Goal: Task Accomplishment & Management: Use online tool/utility

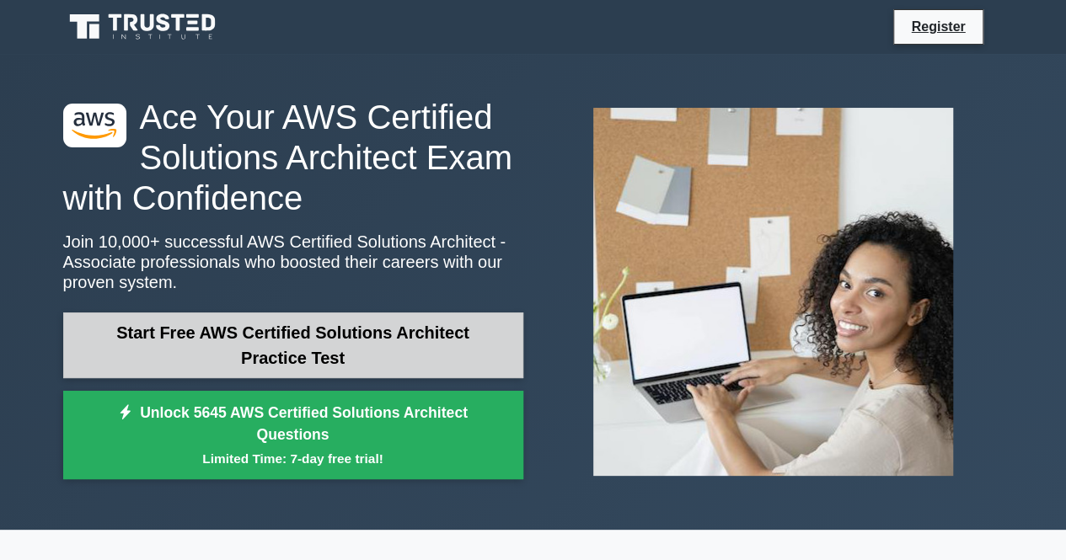
click at [259, 346] on link "Start Free AWS Certified Solutions Architect Practice Test" at bounding box center [293, 346] width 460 height 66
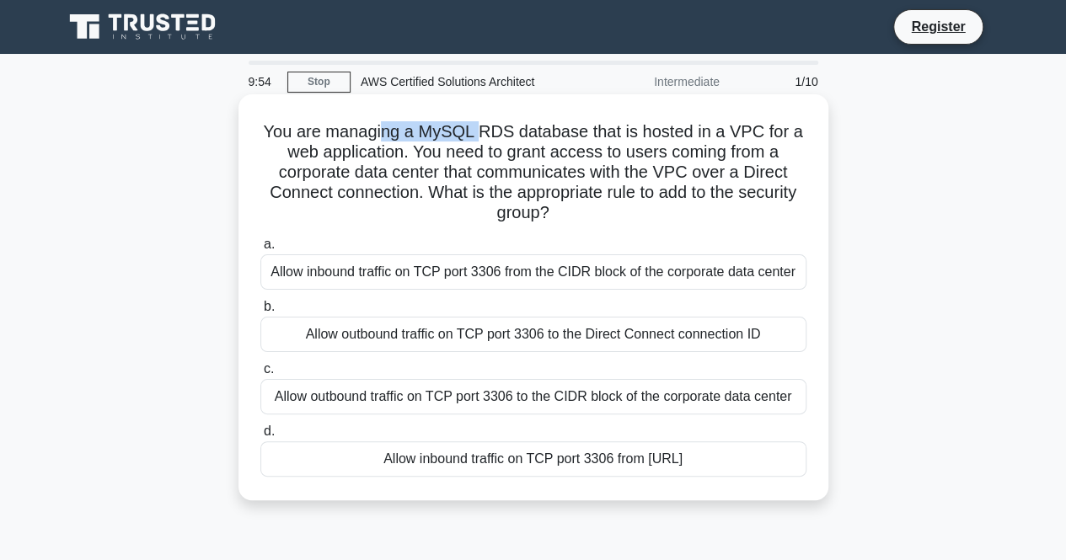
drag, startPoint x: 416, startPoint y: 137, endPoint x: 480, endPoint y: 129, distance: 64.6
click at [480, 129] on h5 "You are managing a MySQL RDS database that is hosted in a VPC for a web applica…" at bounding box center [533, 172] width 549 height 103
click at [482, 129] on h5 "You are managing a MySQL RDS database that is hosted in a VPC for a web applica…" at bounding box center [533, 172] width 549 height 103
drag, startPoint x: 640, startPoint y: 129, endPoint x: 658, endPoint y: 130, distance: 17.7
click at [641, 129] on h5 "You are managing a MySQL RDS database that is hosted in a VPC for a web applica…" at bounding box center [533, 172] width 549 height 103
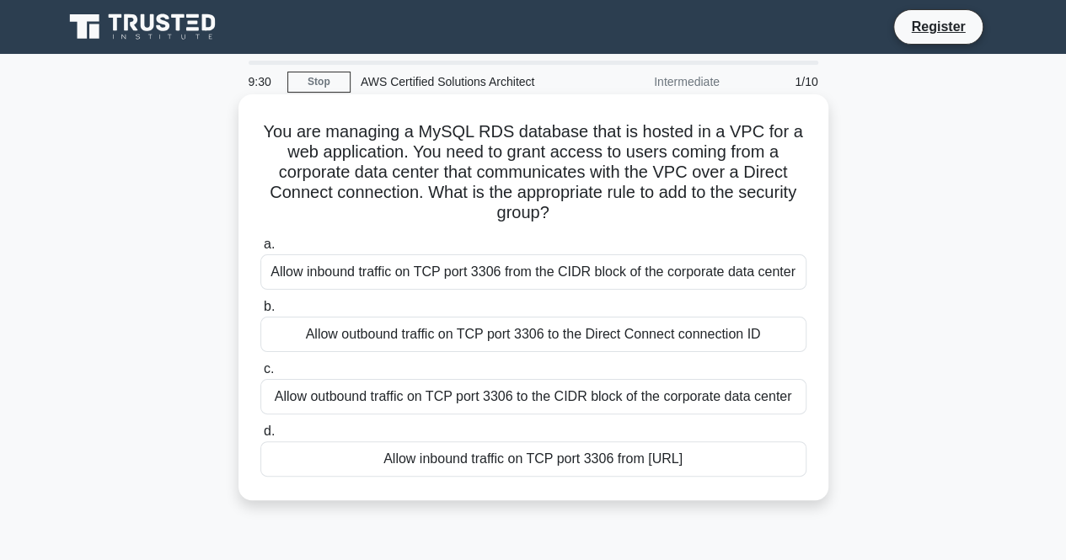
click at [399, 333] on div "Allow outbound traffic on TCP port 3306 to the Direct Connect connection ID" at bounding box center [533, 334] width 546 height 35
click at [260, 313] on input "b. Allow outbound traffic on TCP port 3306 to the Direct Connect connection ID" at bounding box center [260, 307] width 0 height 11
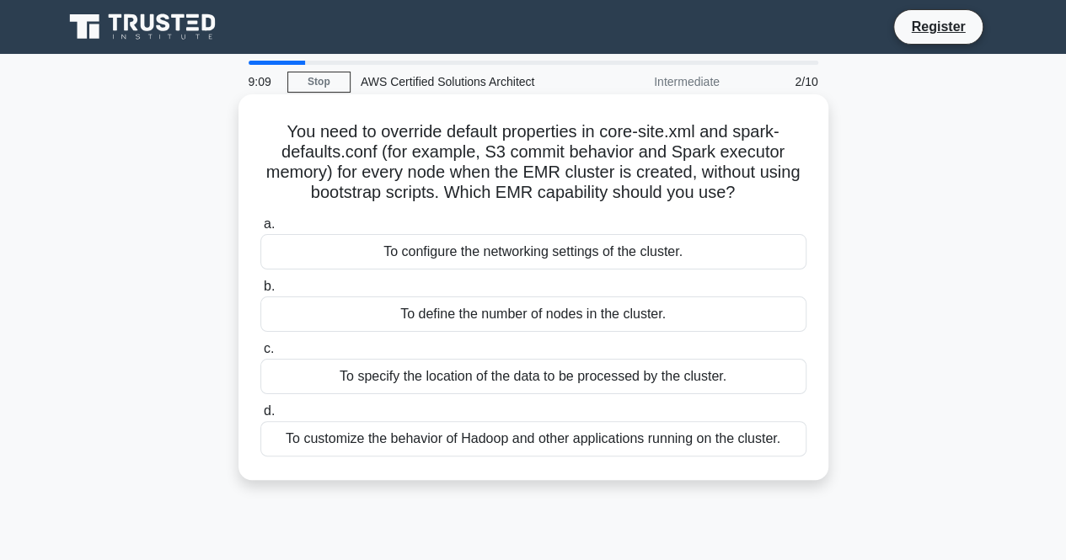
click at [465, 320] on div "To define the number of nodes in the cluster." at bounding box center [533, 314] width 546 height 35
click at [260, 292] on input "b. To define the number of nodes in the cluster." at bounding box center [260, 286] width 0 height 11
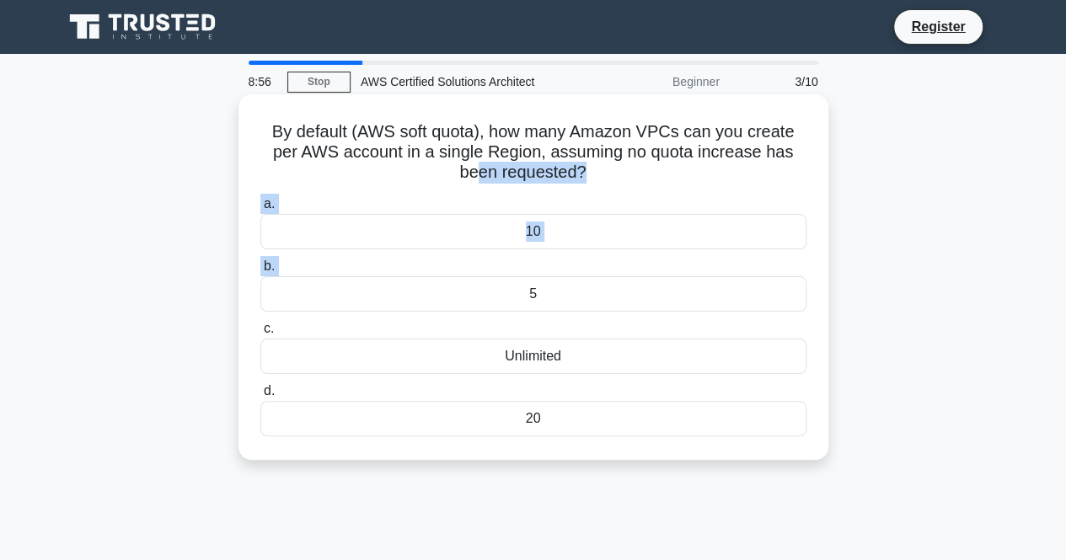
drag, startPoint x: 462, startPoint y: 292, endPoint x: 475, endPoint y: 173, distance: 120.4
click at [475, 173] on div "By default (AWS soft quota), how many Amazon VPCs can you create per AWS accoun…" at bounding box center [533, 277] width 576 height 352
click at [480, 174] on h5 "By default (AWS soft quota), how many Amazon VPCs can you create per AWS accoun…" at bounding box center [533, 152] width 549 height 62
click at [511, 287] on div "5" at bounding box center [533, 293] width 546 height 35
click at [260, 272] on input "b. 5" at bounding box center [260, 266] width 0 height 11
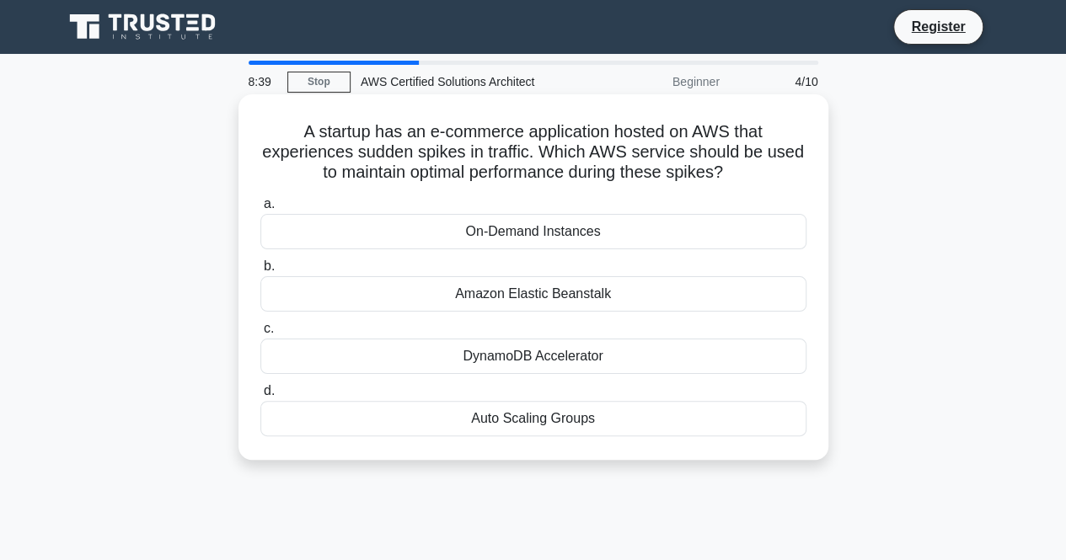
click at [499, 424] on div "Auto Scaling Groups" at bounding box center [533, 418] width 546 height 35
click at [260, 397] on input "d. Auto Scaling Groups" at bounding box center [260, 391] width 0 height 11
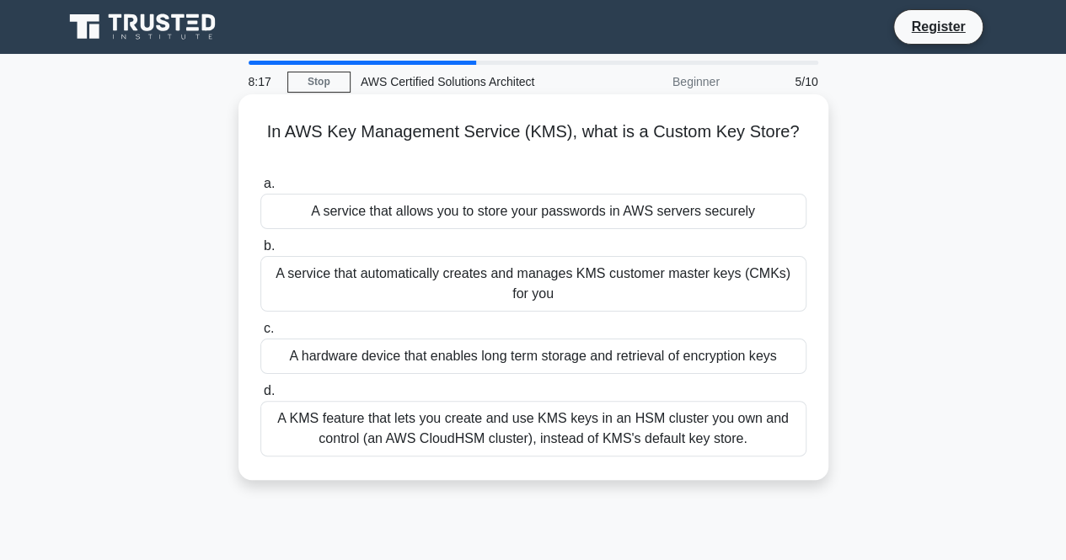
click at [482, 282] on div "A service that automatically creates and manages KMS customer master keys (CMKs…" at bounding box center [533, 284] width 546 height 56
click at [260, 252] on input "b. A service that automatically creates and manages KMS customer master keys (C…" at bounding box center [260, 246] width 0 height 11
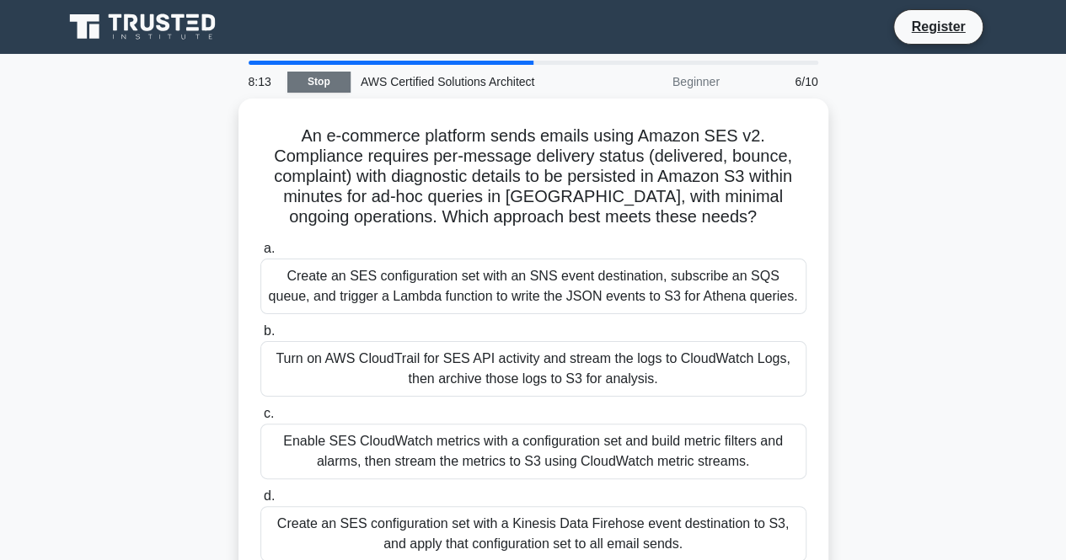
click at [319, 94] on div "8:13 Stop AWS Certified Solutions Architect Beginner 6/10" at bounding box center [533, 82] width 590 height 34
click at [325, 82] on link "Stop" at bounding box center [318, 82] width 63 height 21
